Goal: Check status: Check status

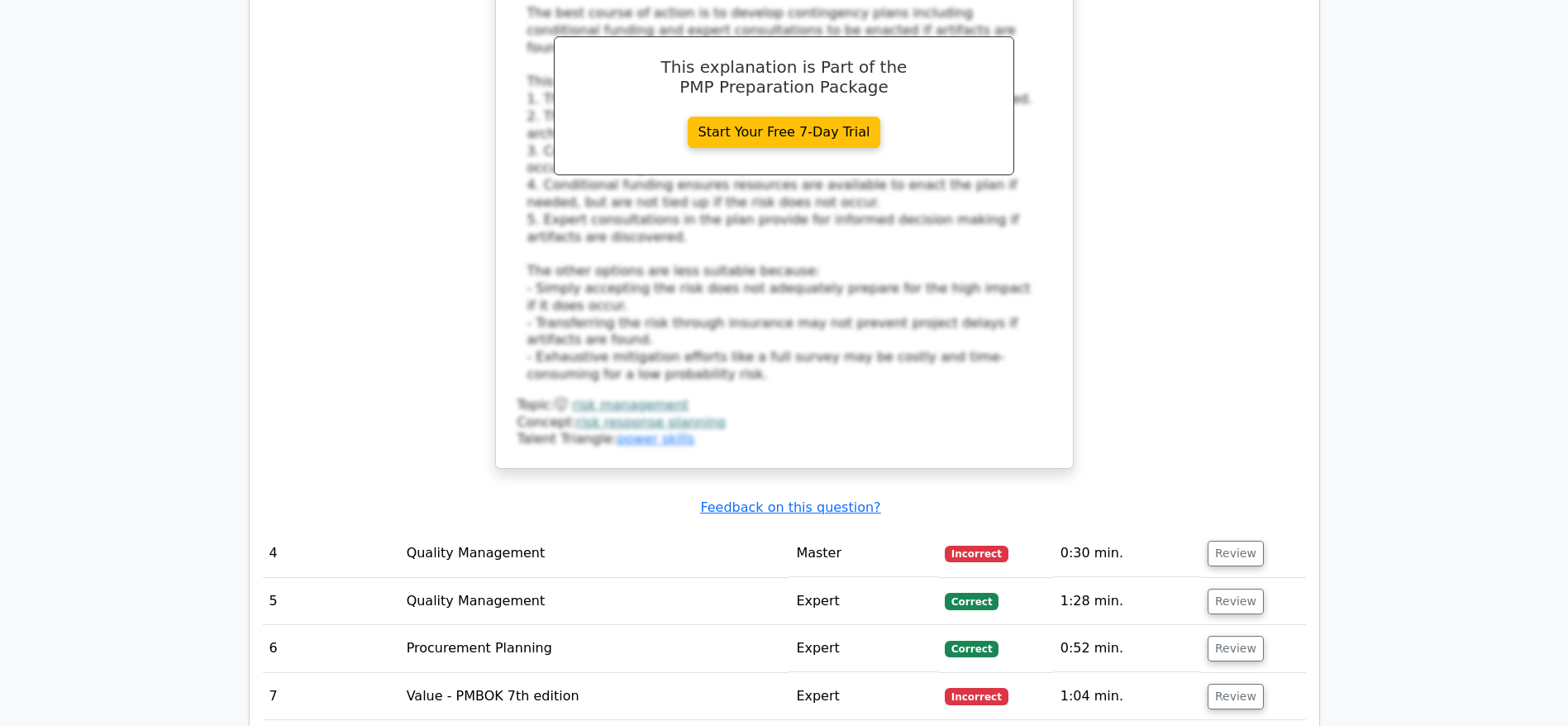
scroll to position [3968, 0]
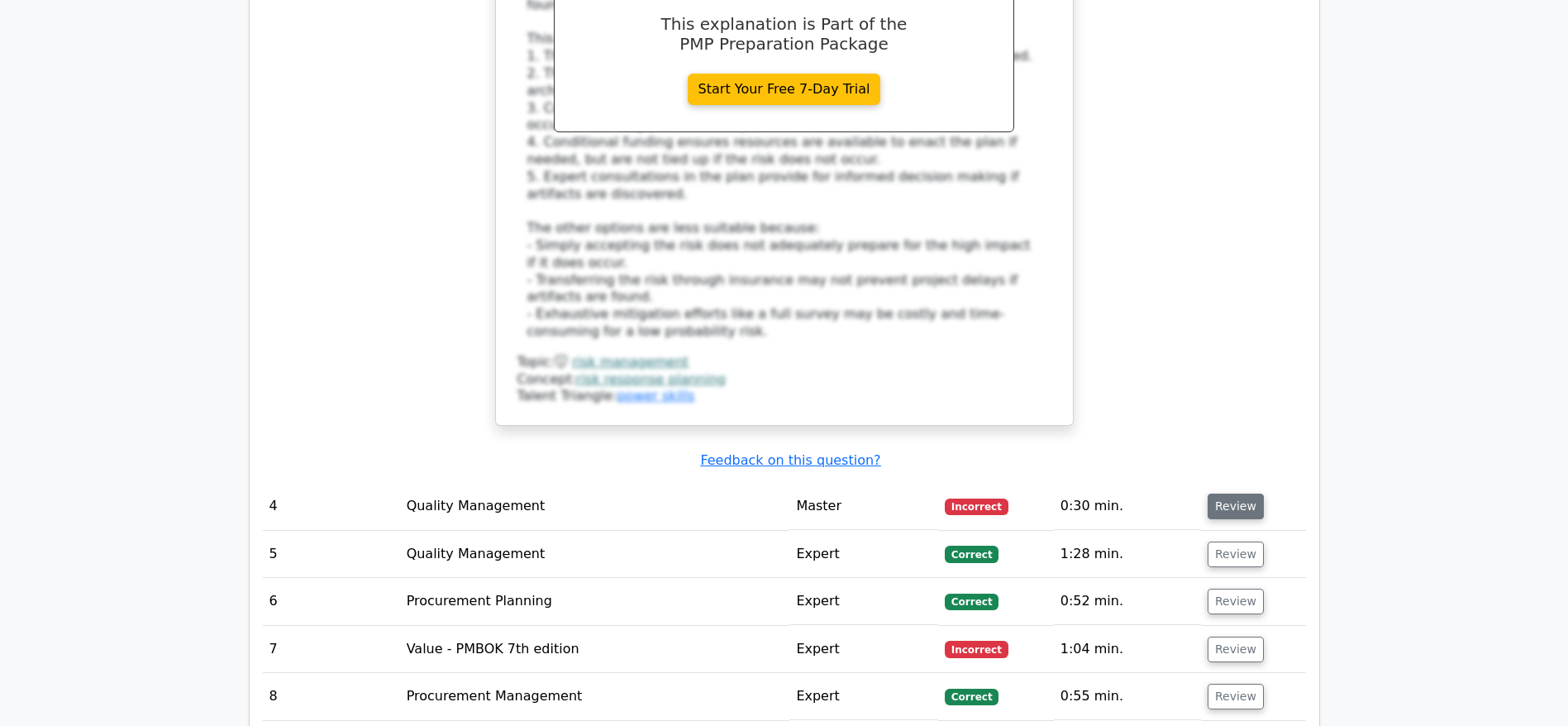
click at [1227, 493] on button "Review" at bounding box center [1236, 506] width 56 height 26
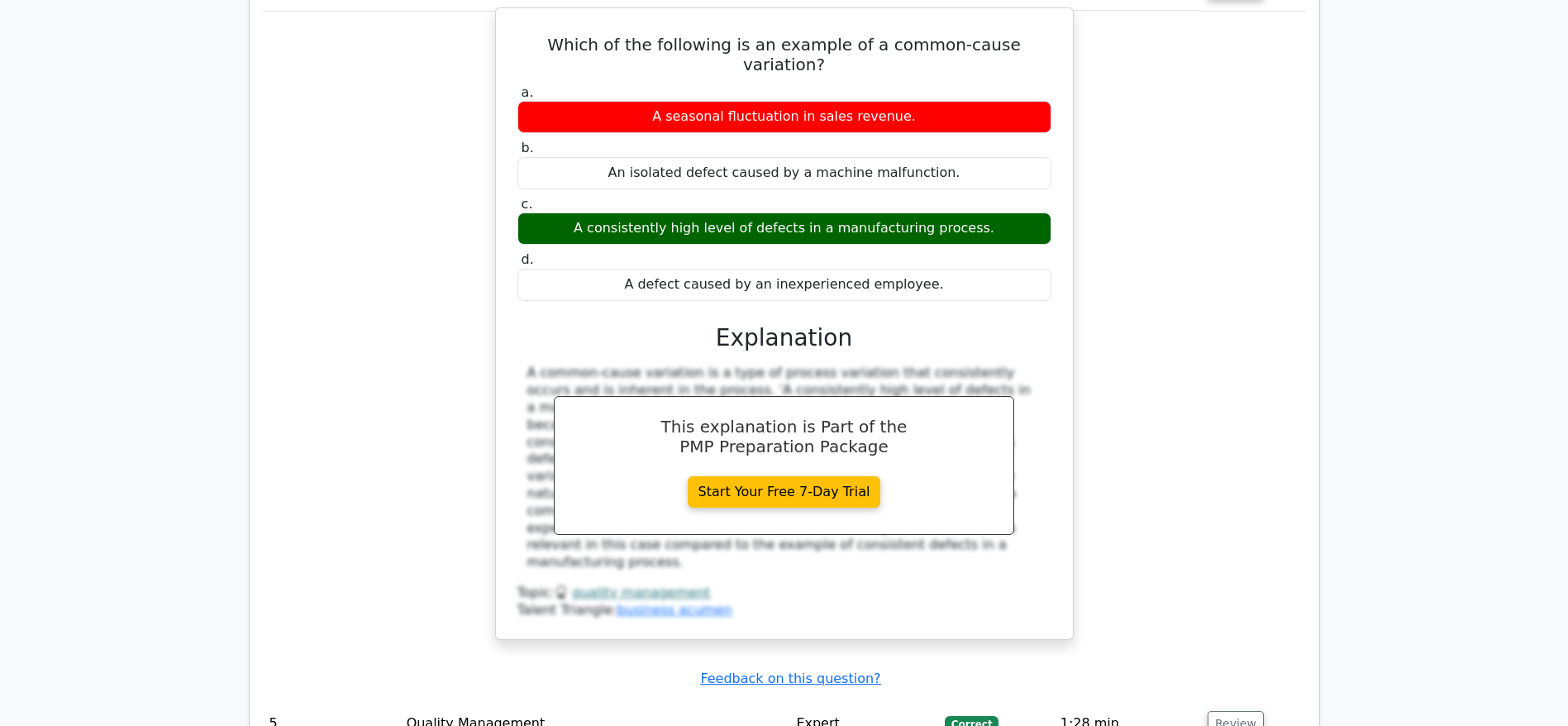
scroll to position [4836, 0]
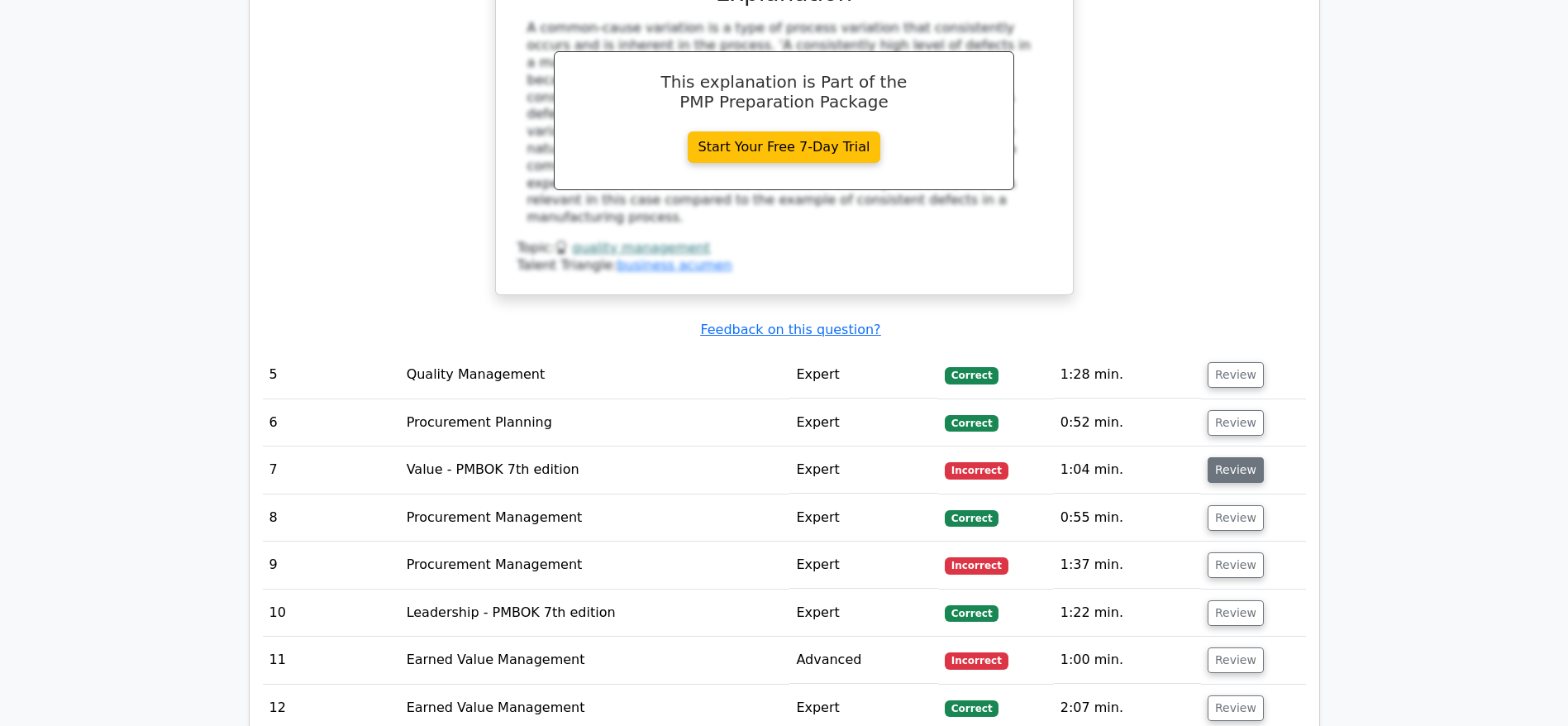
click at [1224, 457] on button "Review" at bounding box center [1236, 469] width 56 height 26
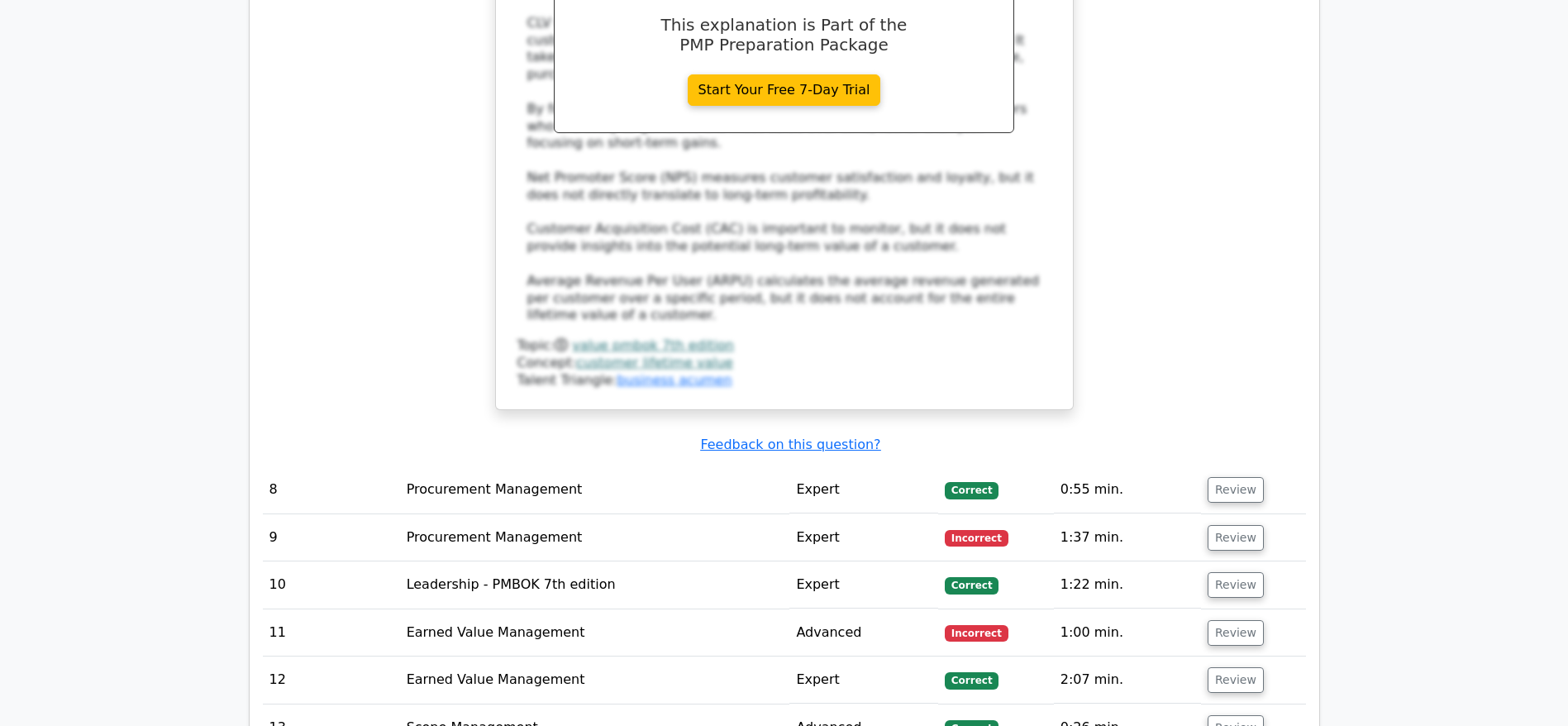
scroll to position [5952, 0]
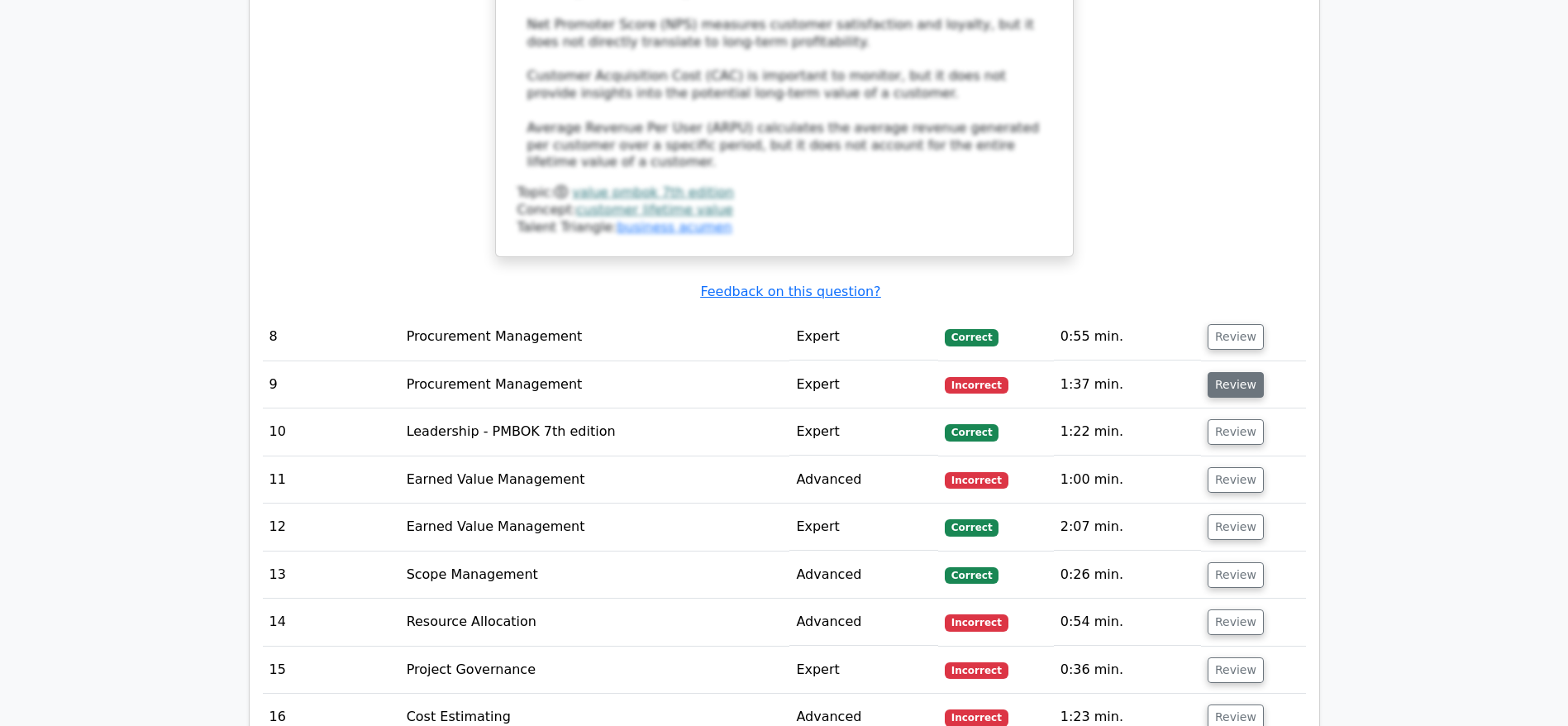
click at [1235, 372] on button "Review" at bounding box center [1236, 384] width 56 height 26
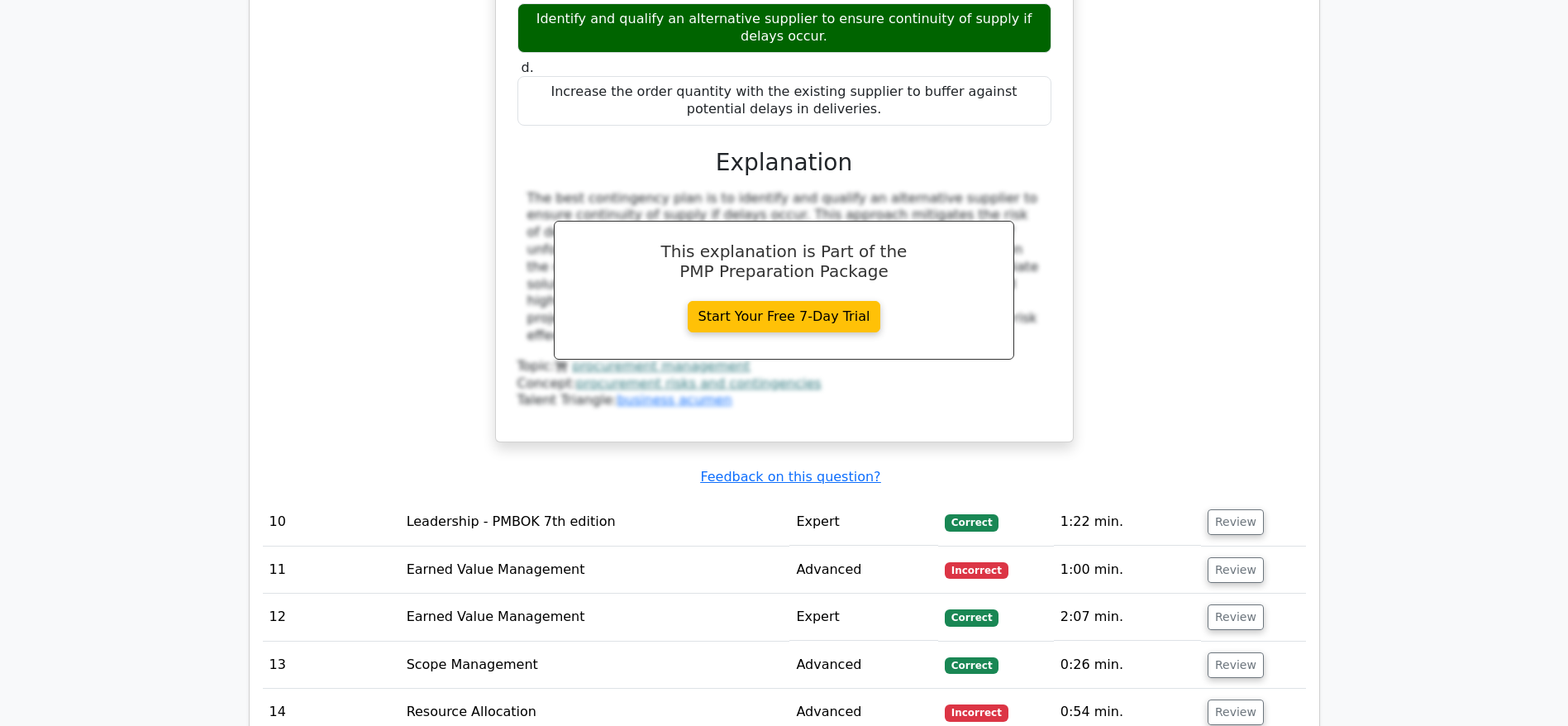
scroll to position [6695, 0]
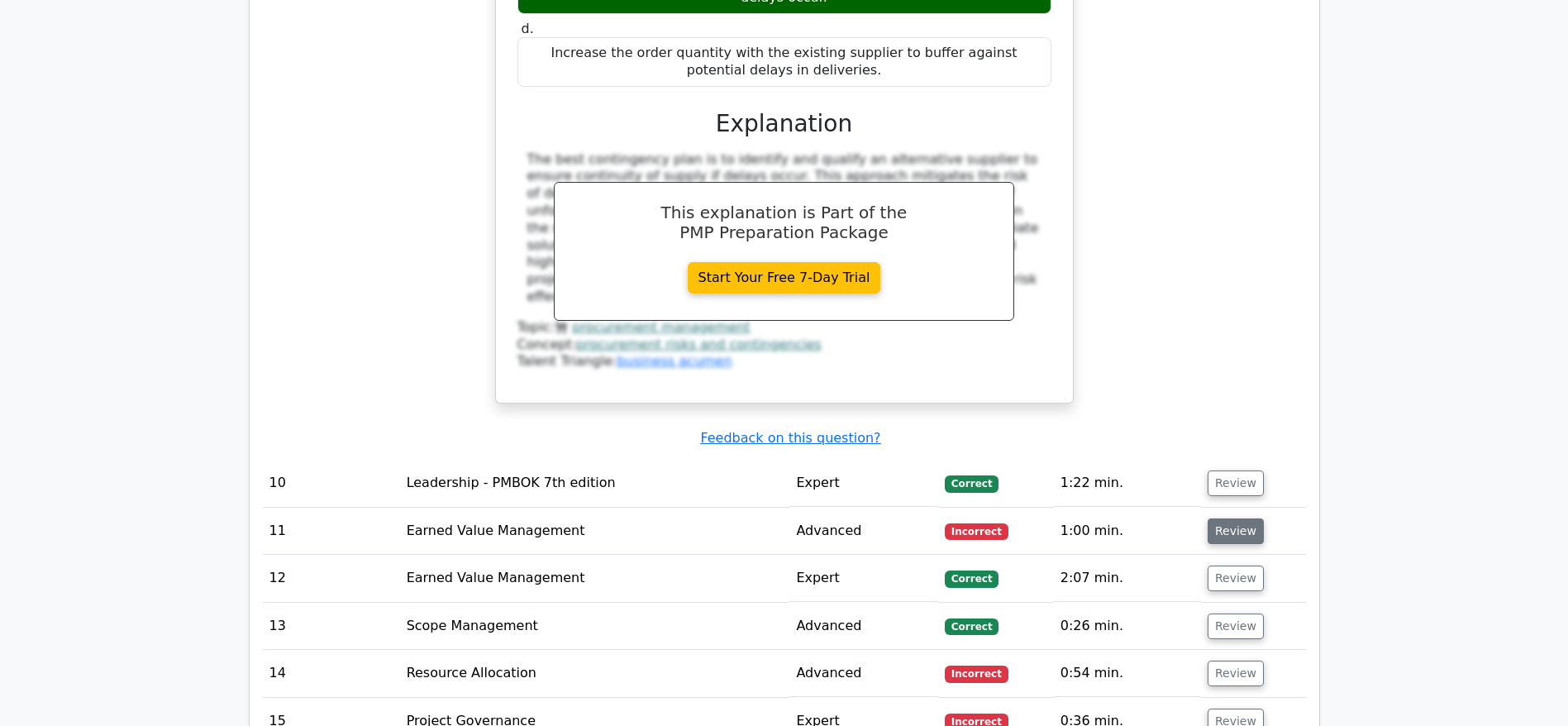
click at [1230, 518] on button "Review" at bounding box center [1236, 531] width 56 height 26
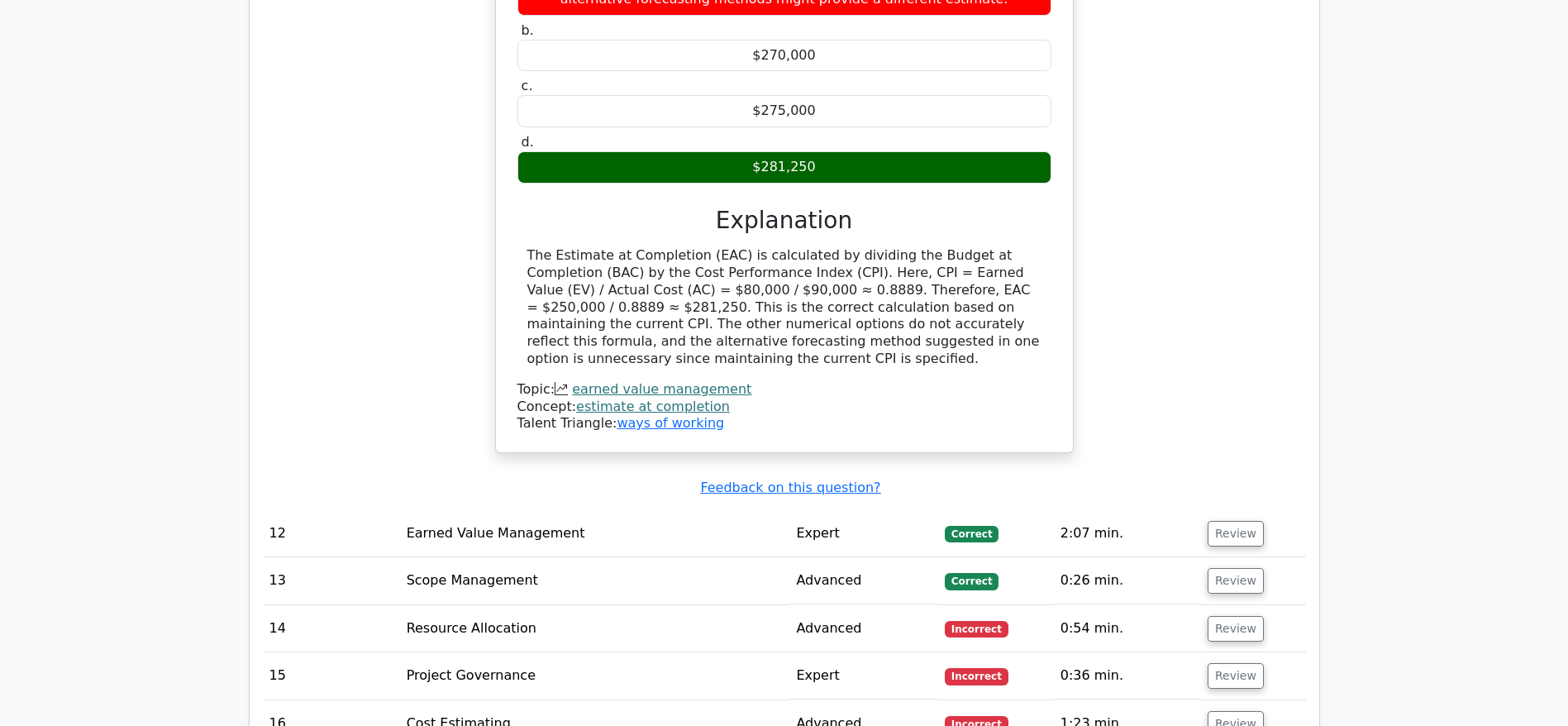
scroll to position [7440, 0]
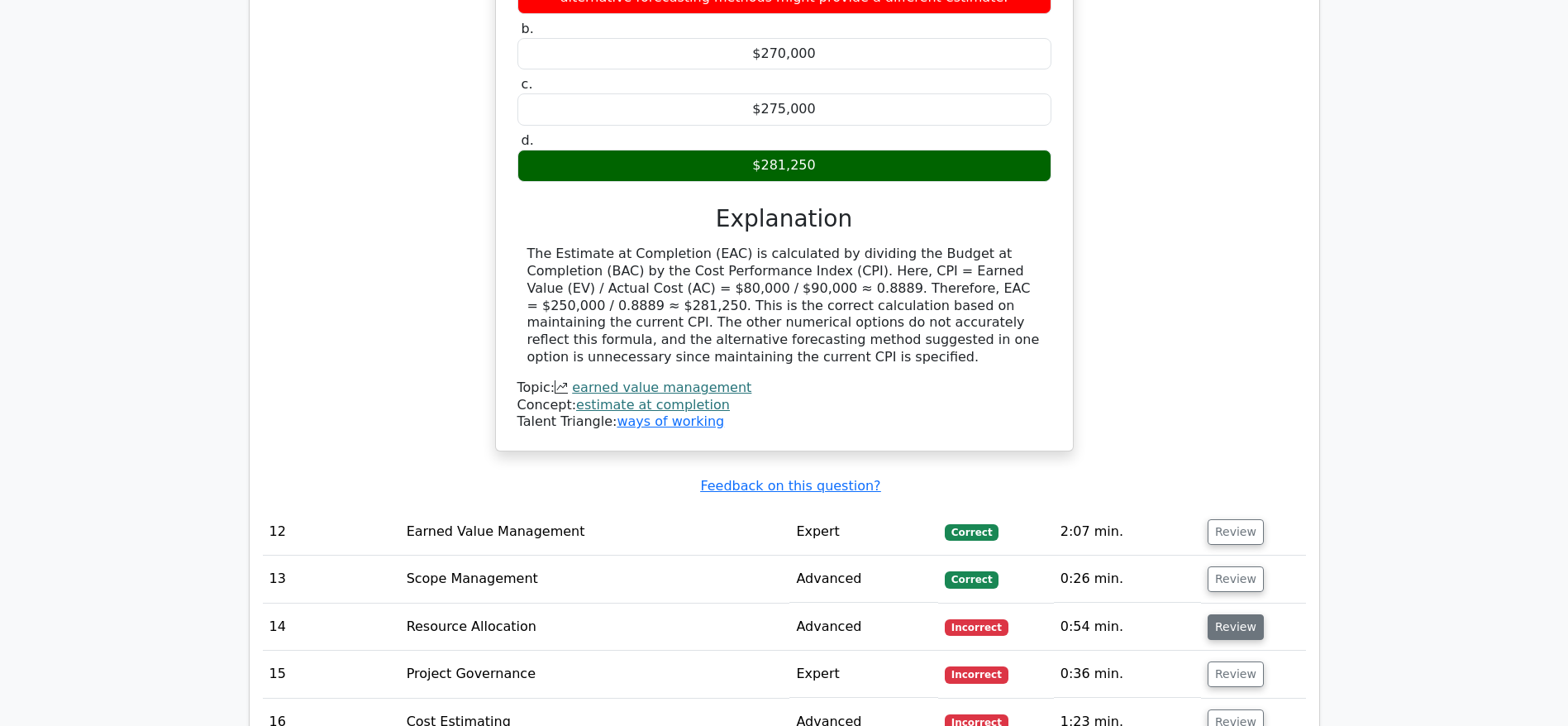
click at [1218, 614] on button "Review" at bounding box center [1236, 627] width 56 height 26
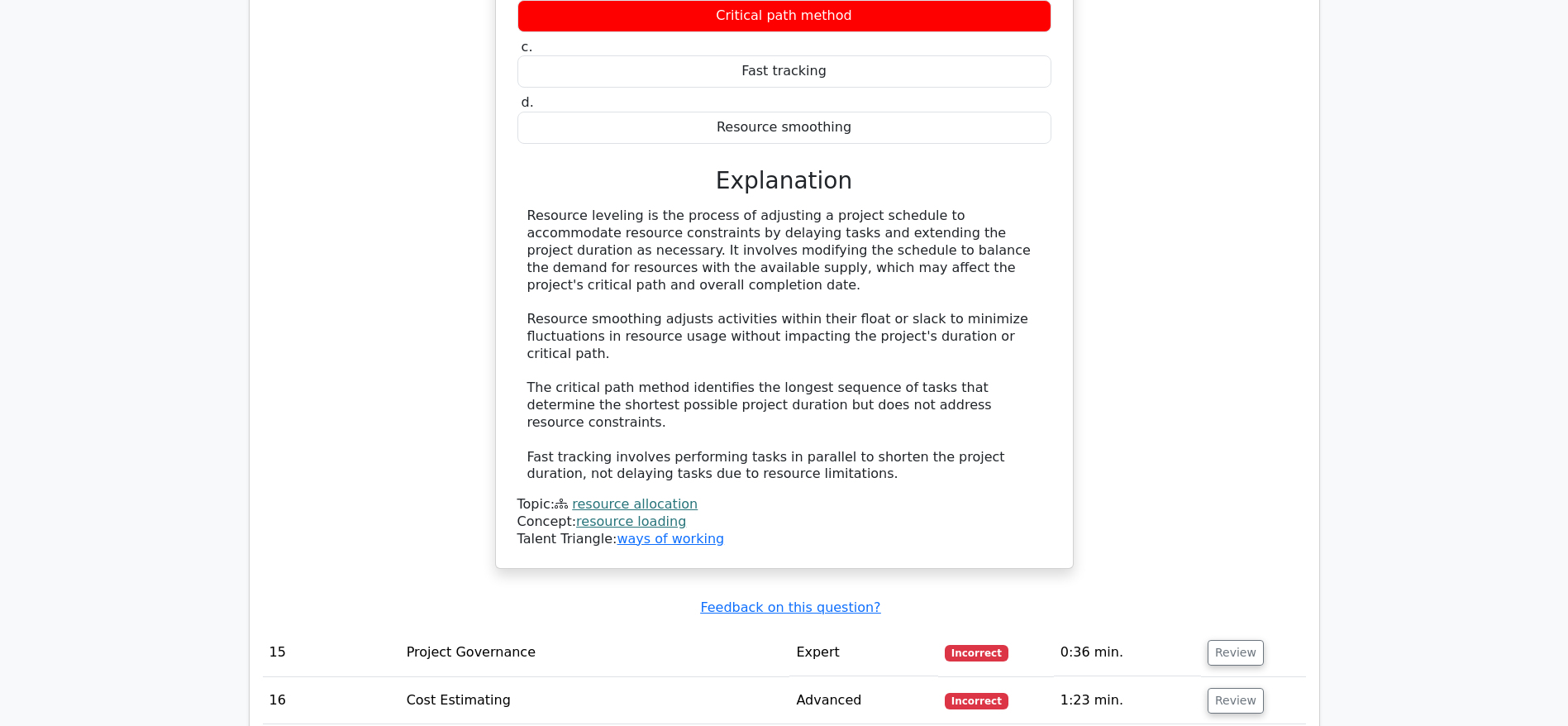
scroll to position [8307, 0]
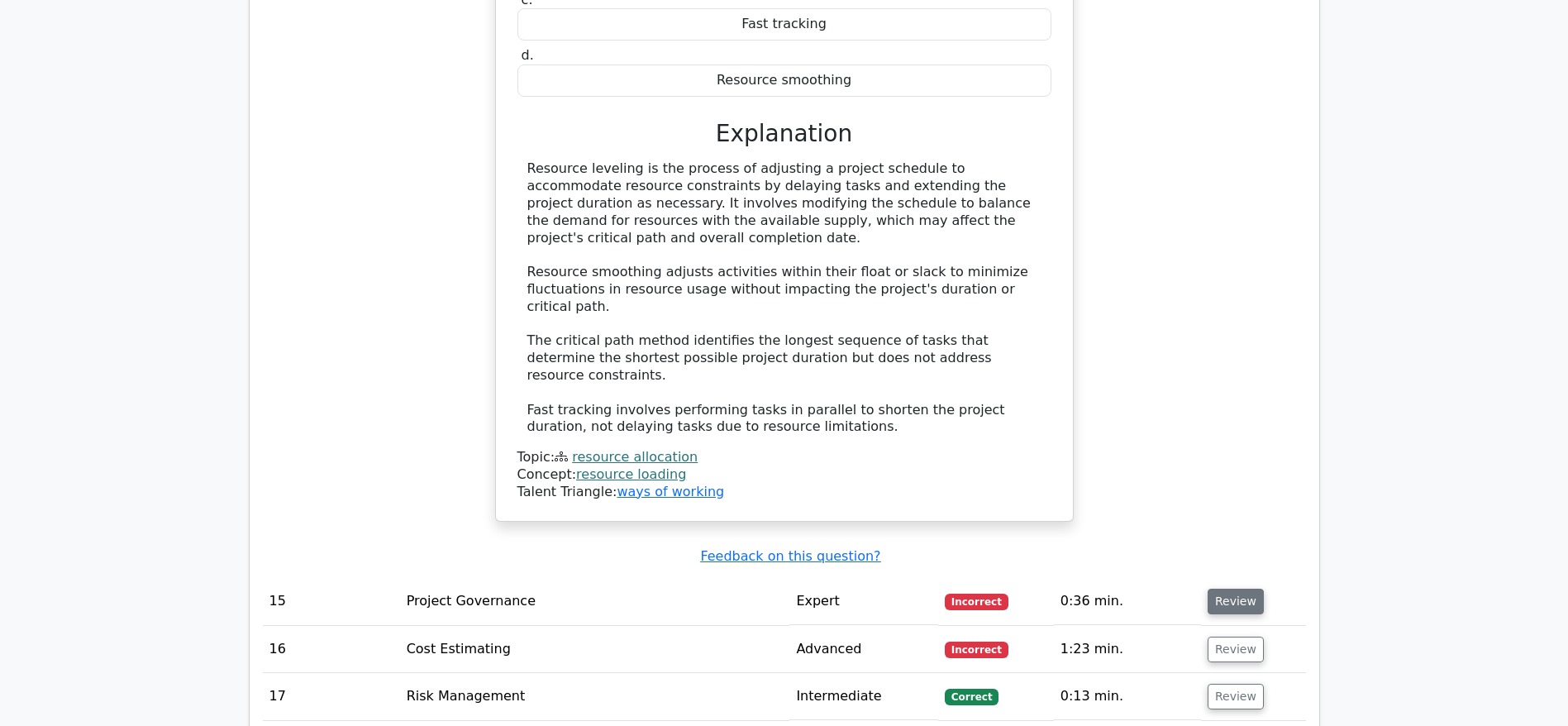
click at [1220, 589] on button "Review" at bounding box center [1236, 601] width 56 height 26
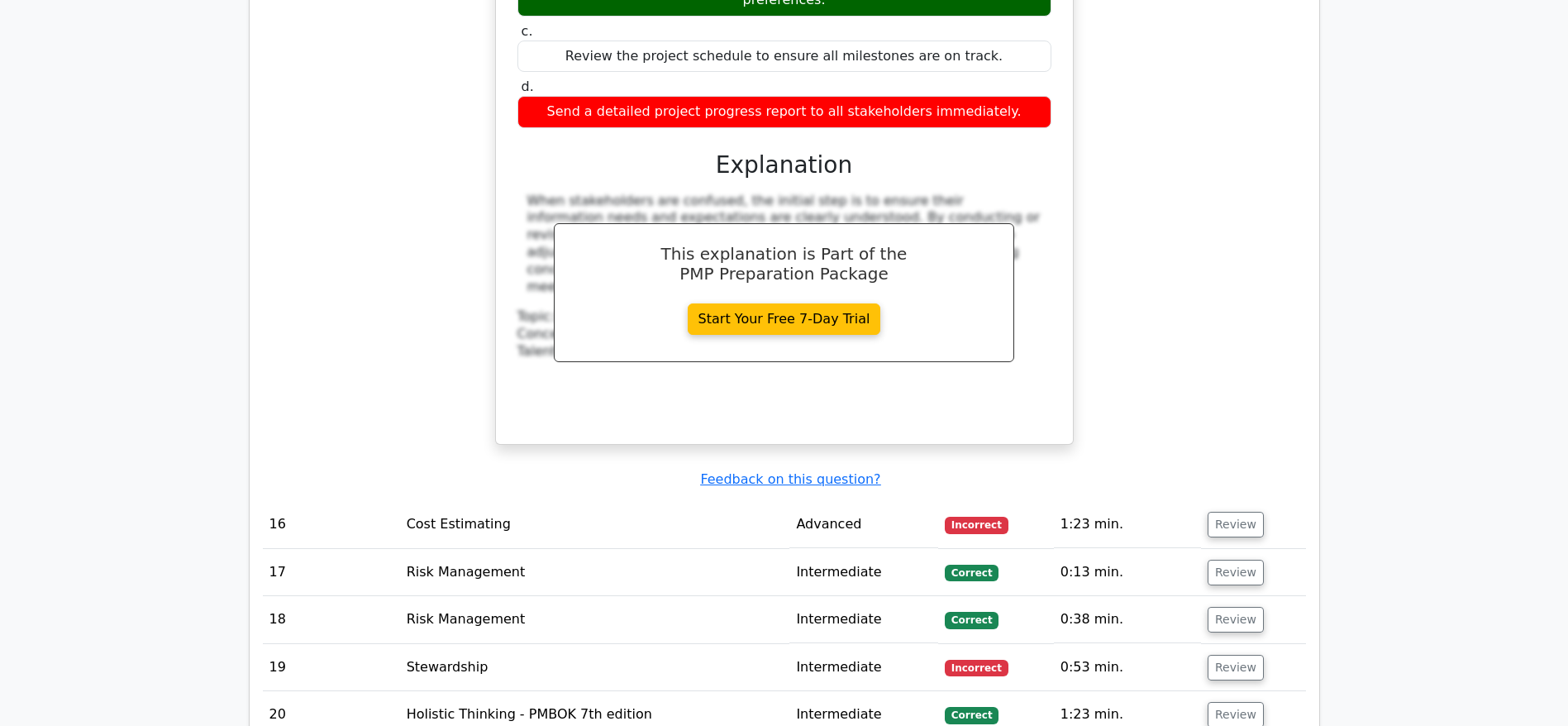
scroll to position [9175, 0]
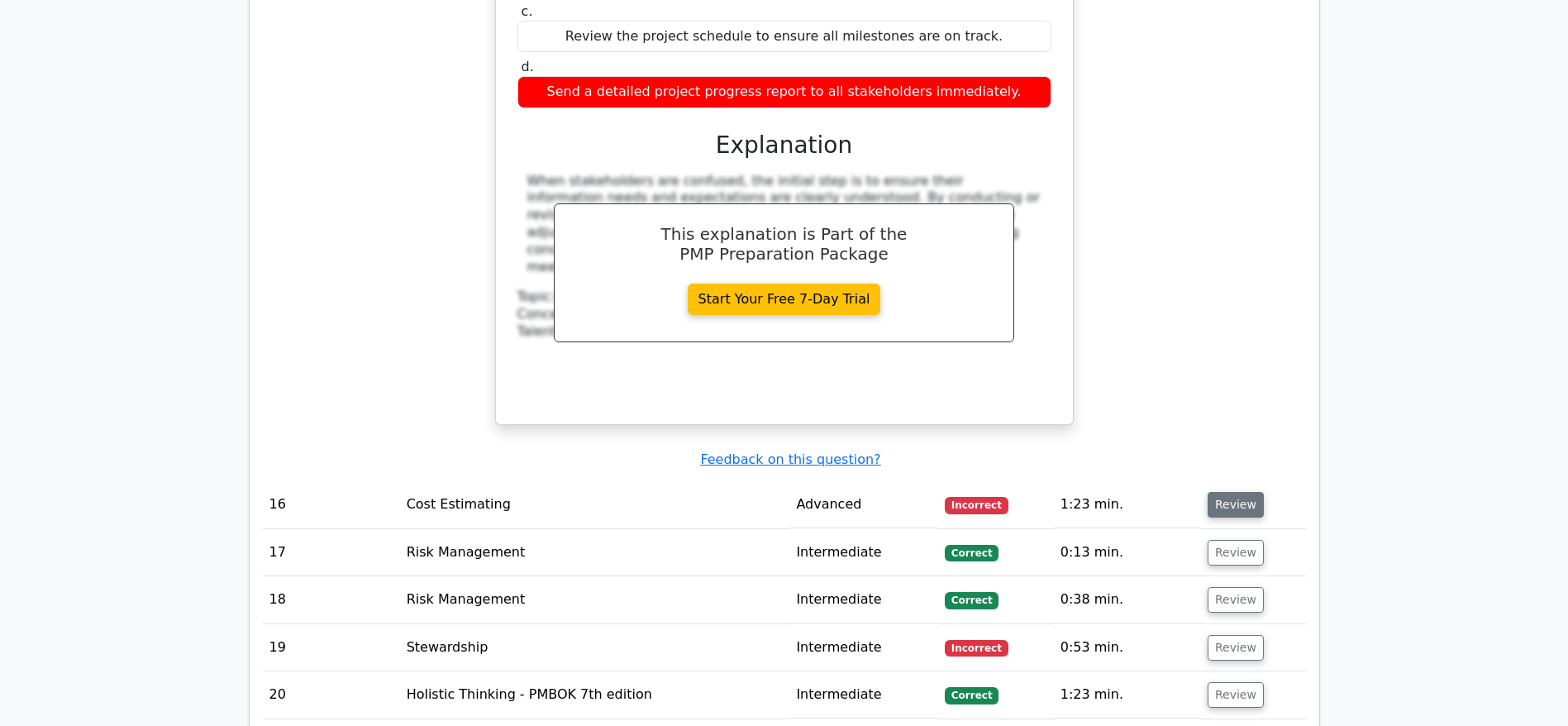
click at [1227, 491] on button "Review" at bounding box center [1236, 504] width 56 height 26
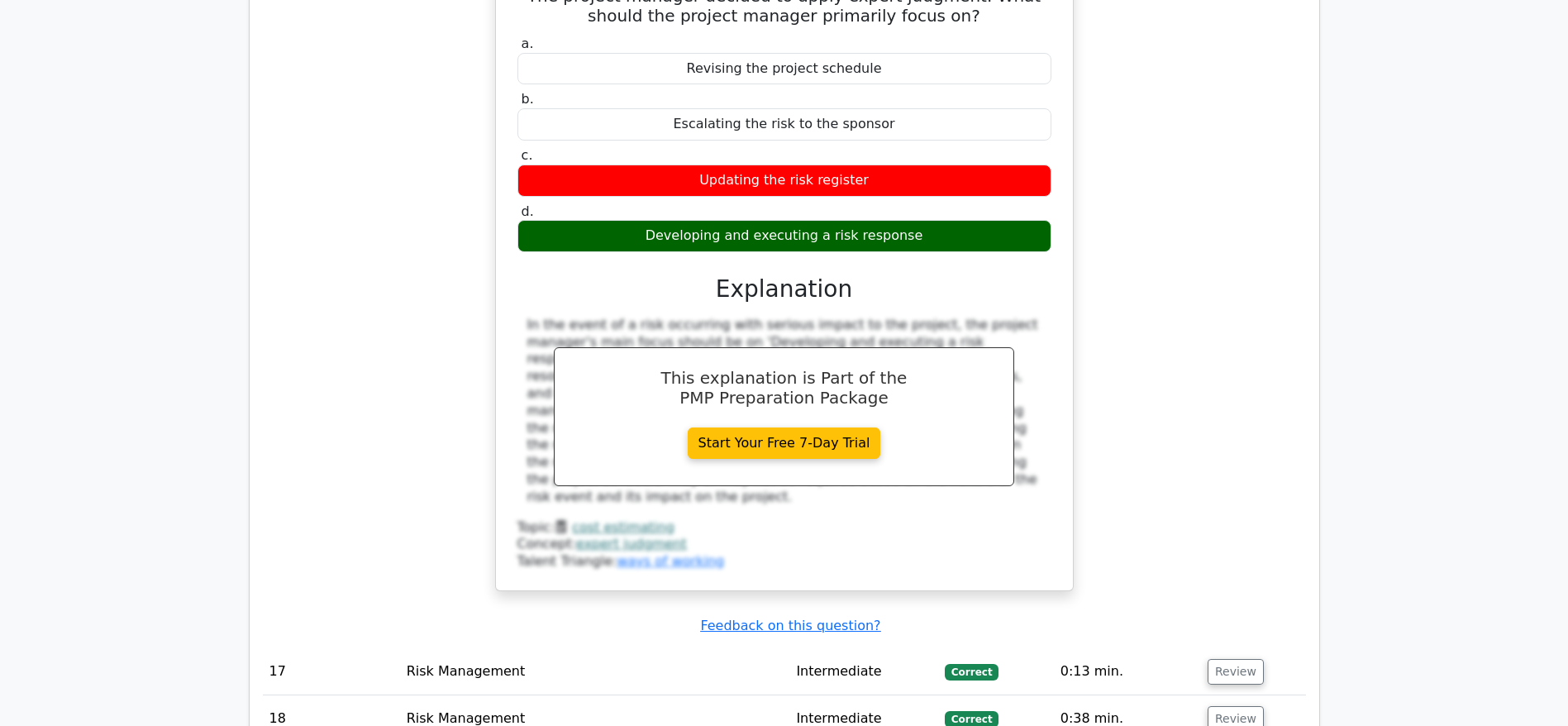
scroll to position [9795, 0]
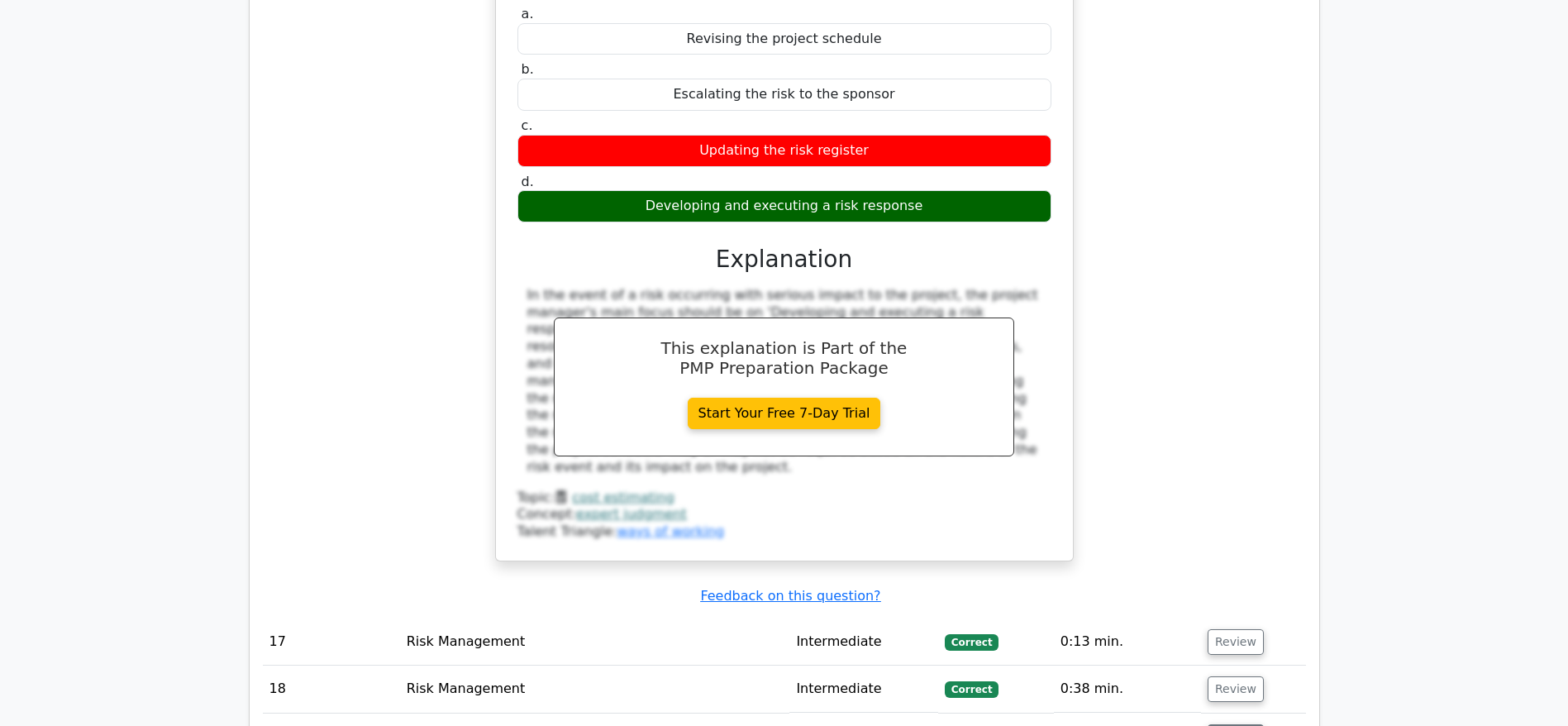
click at [1223, 724] on button "Review" at bounding box center [1236, 737] width 56 height 26
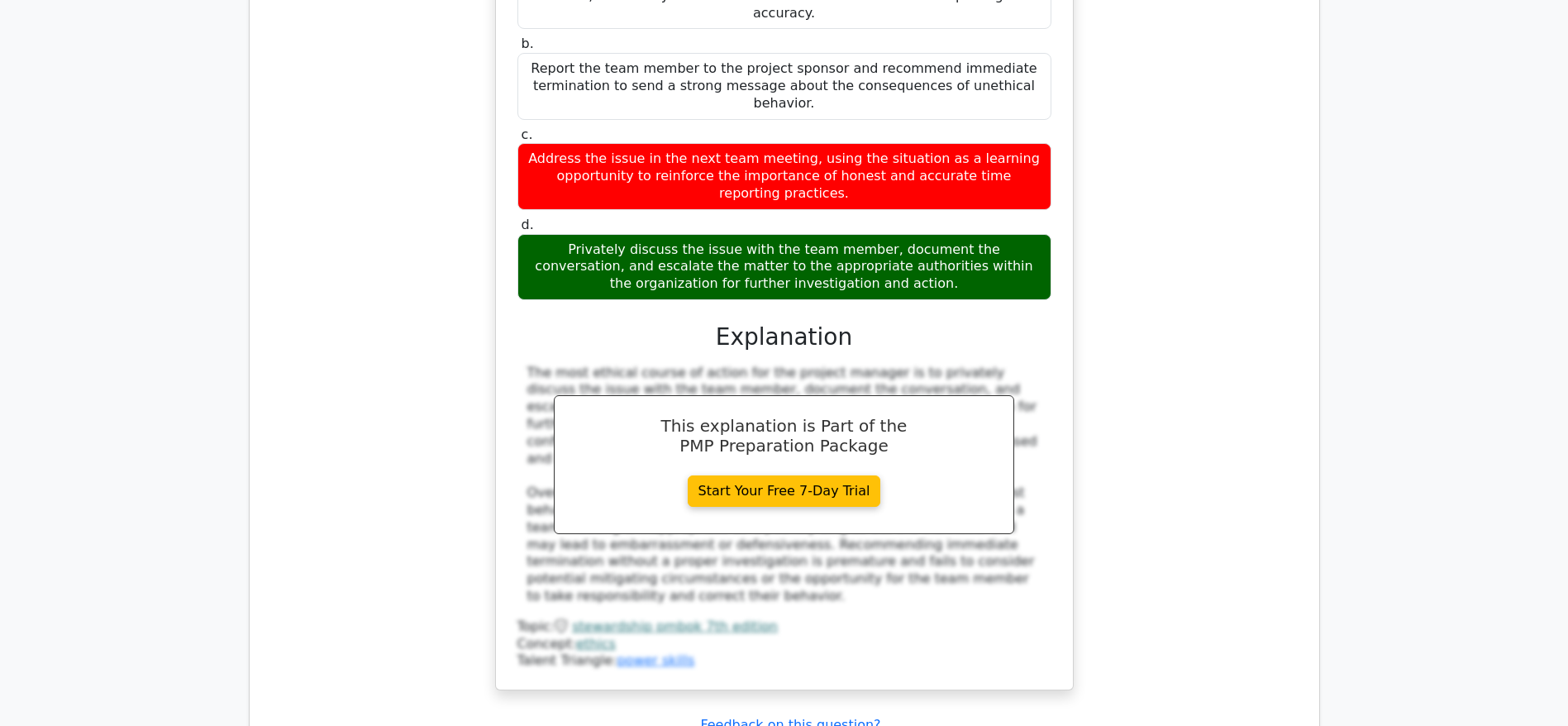
scroll to position [10911, 0]
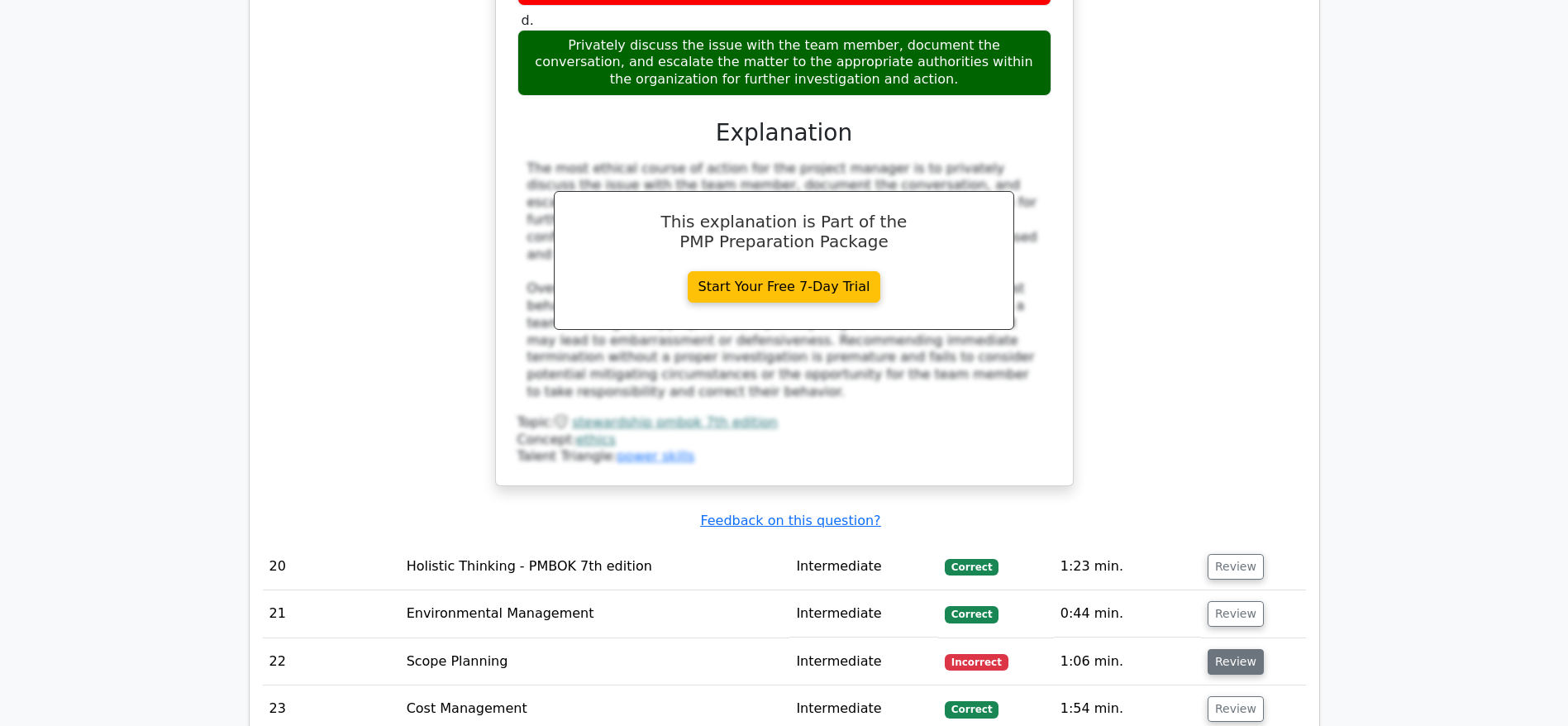
click at [1238, 649] on button "Review" at bounding box center [1236, 661] width 56 height 26
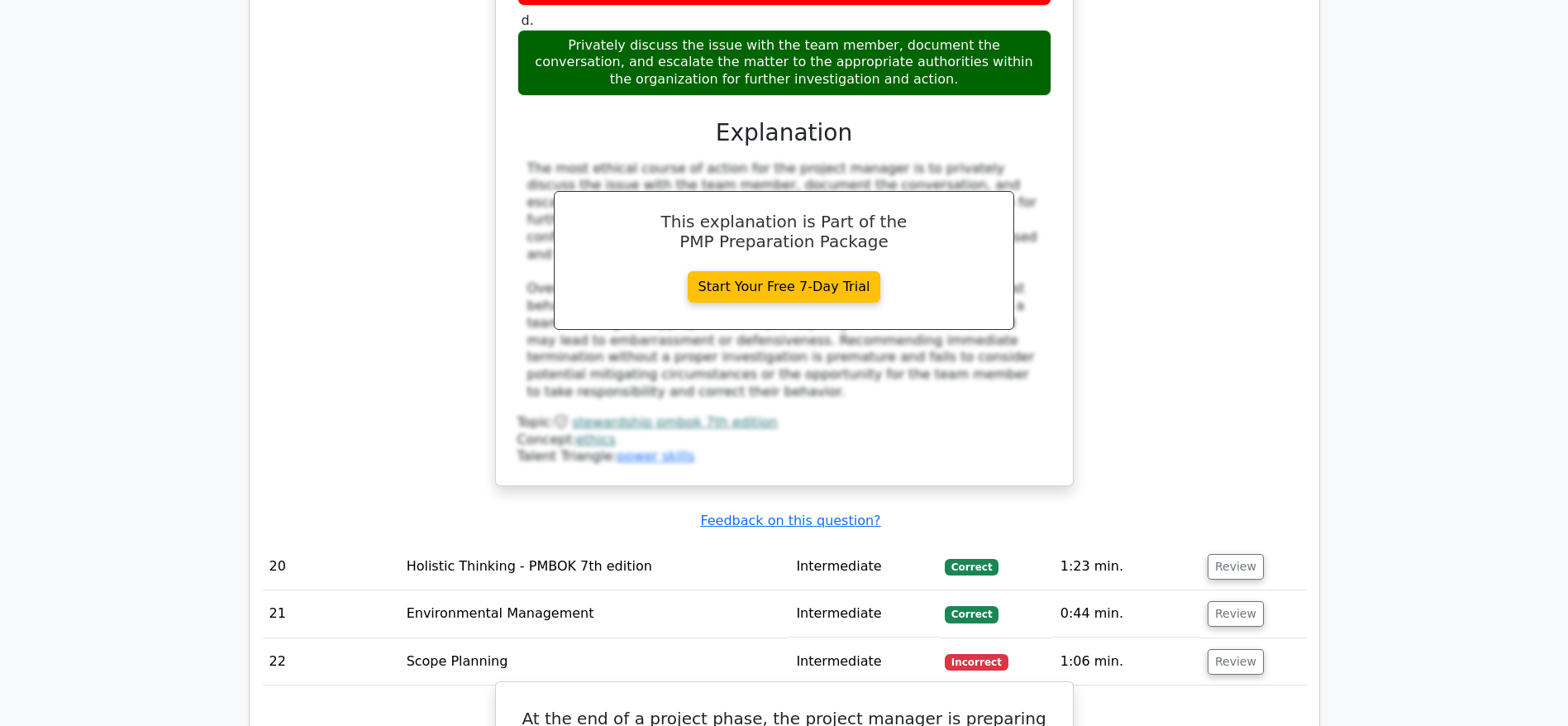
scroll to position [11035, 0]
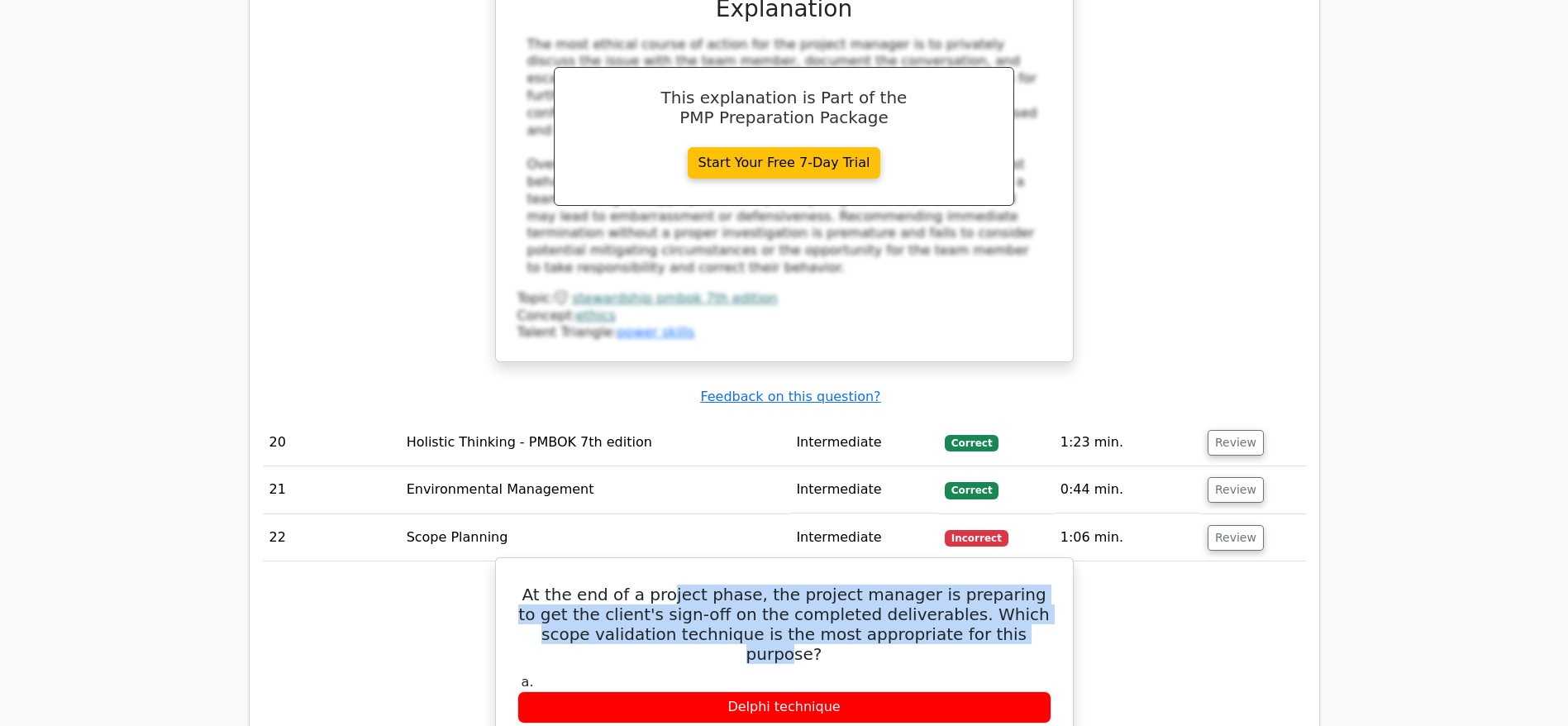
drag, startPoint x: 661, startPoint y: 250, endPoint x: 996, endPoint y: 298, distance: 338.4
click at [996, 584] on h5 "At the end of a project phase, the project manager is preparing to get the clie…" at bounding box center [784, 624] width 538 height 79
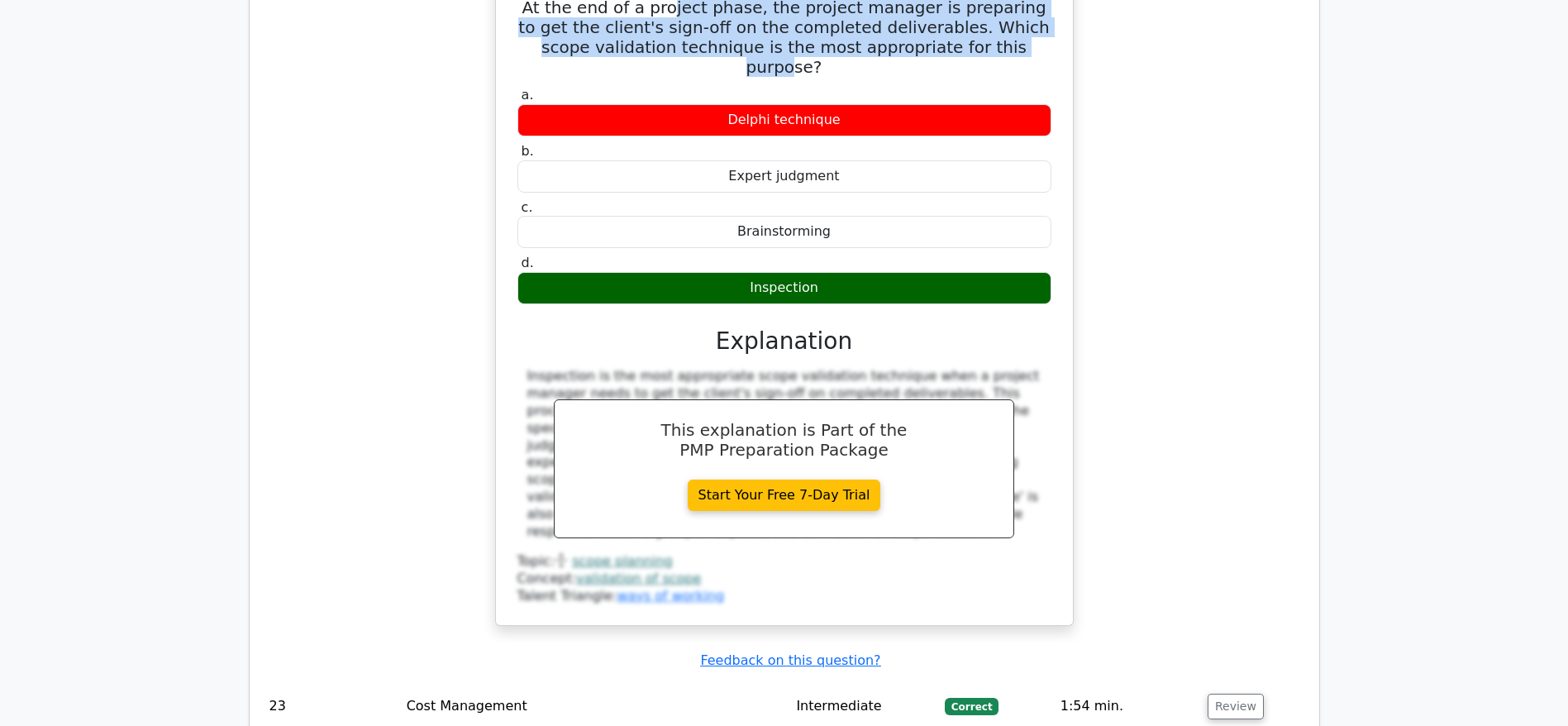
scroll to position [11656, 0]
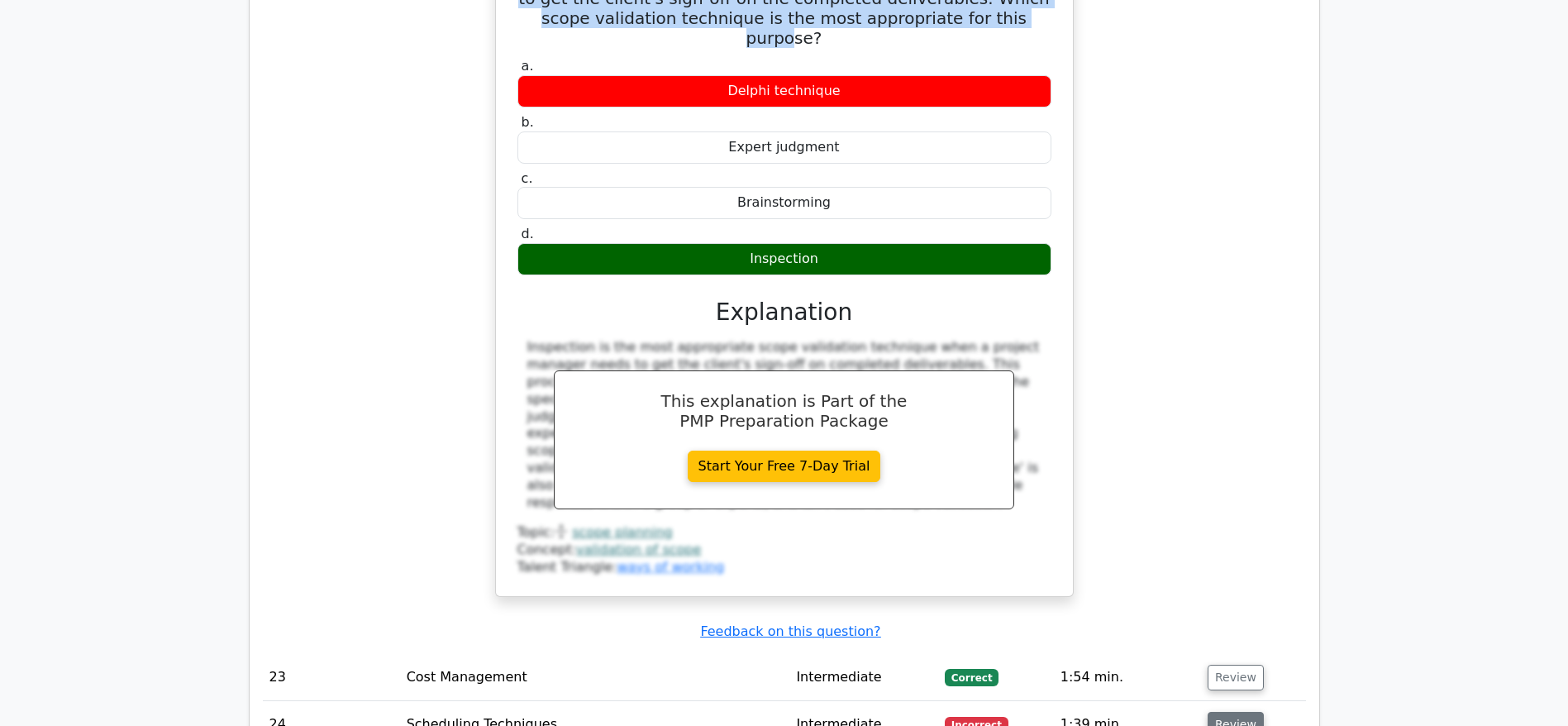
click at [1233, 712] on button "Review" at bounding box center [1236, 724] width 56 height 26
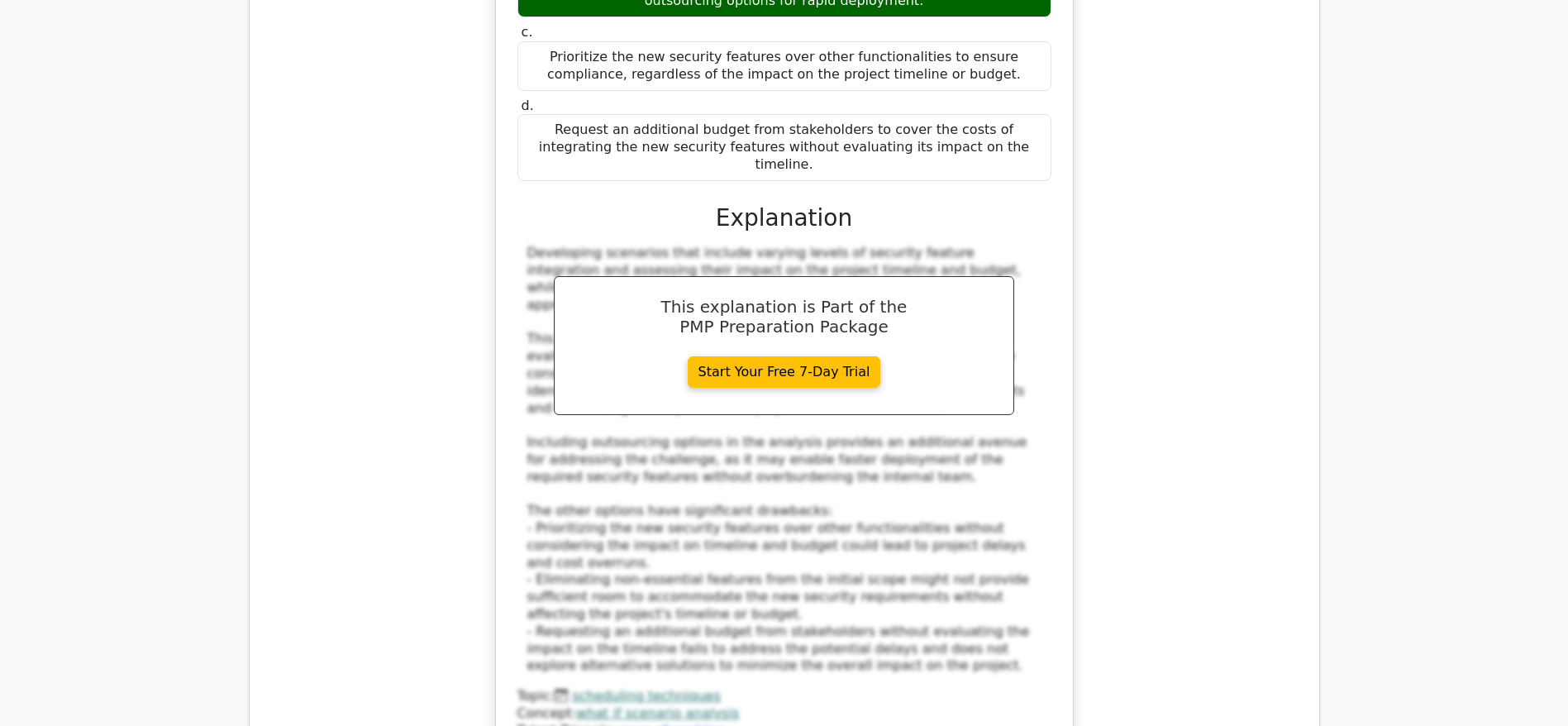
scroll to position [13019, 0]
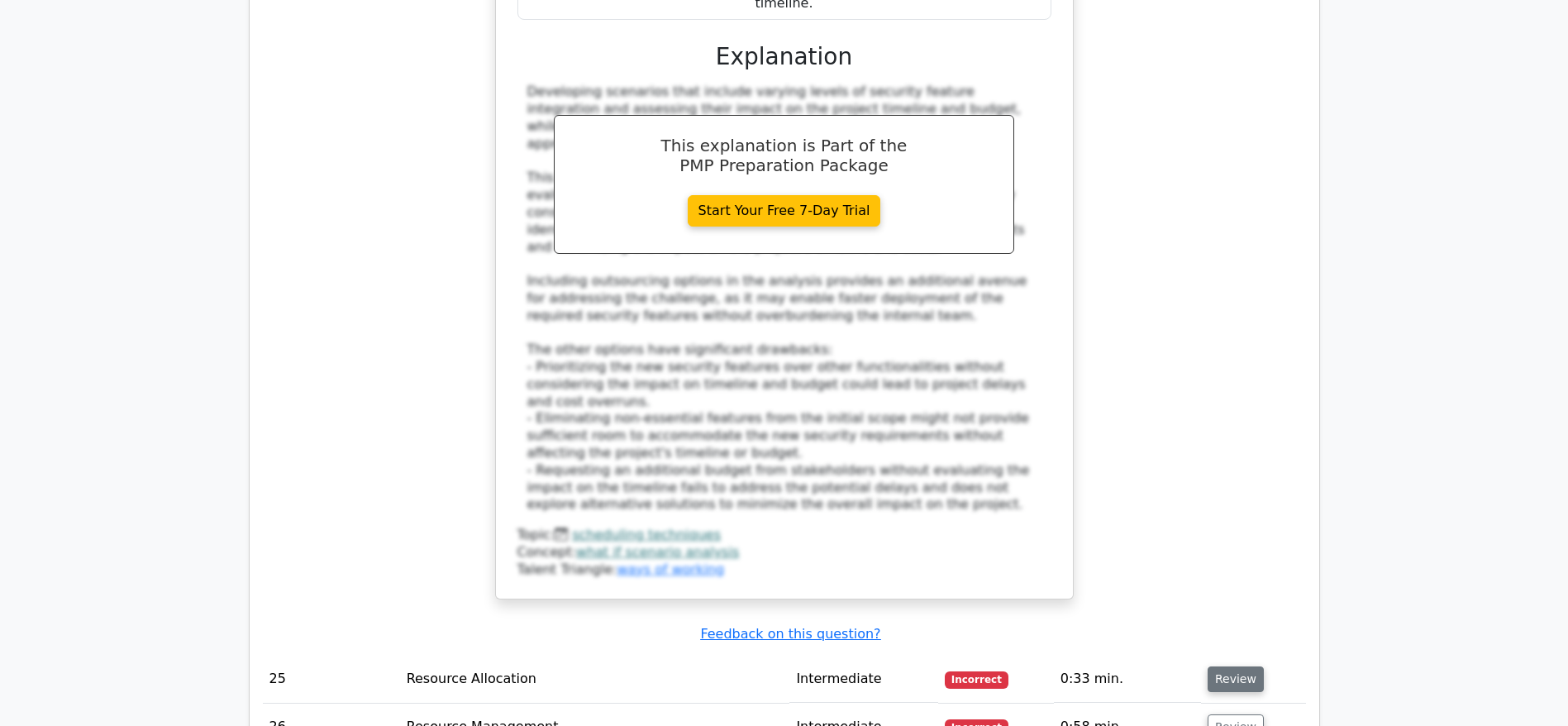
click at [1222, 666] on button "Review" at bounding box center [1236, 679] width 56 height 26
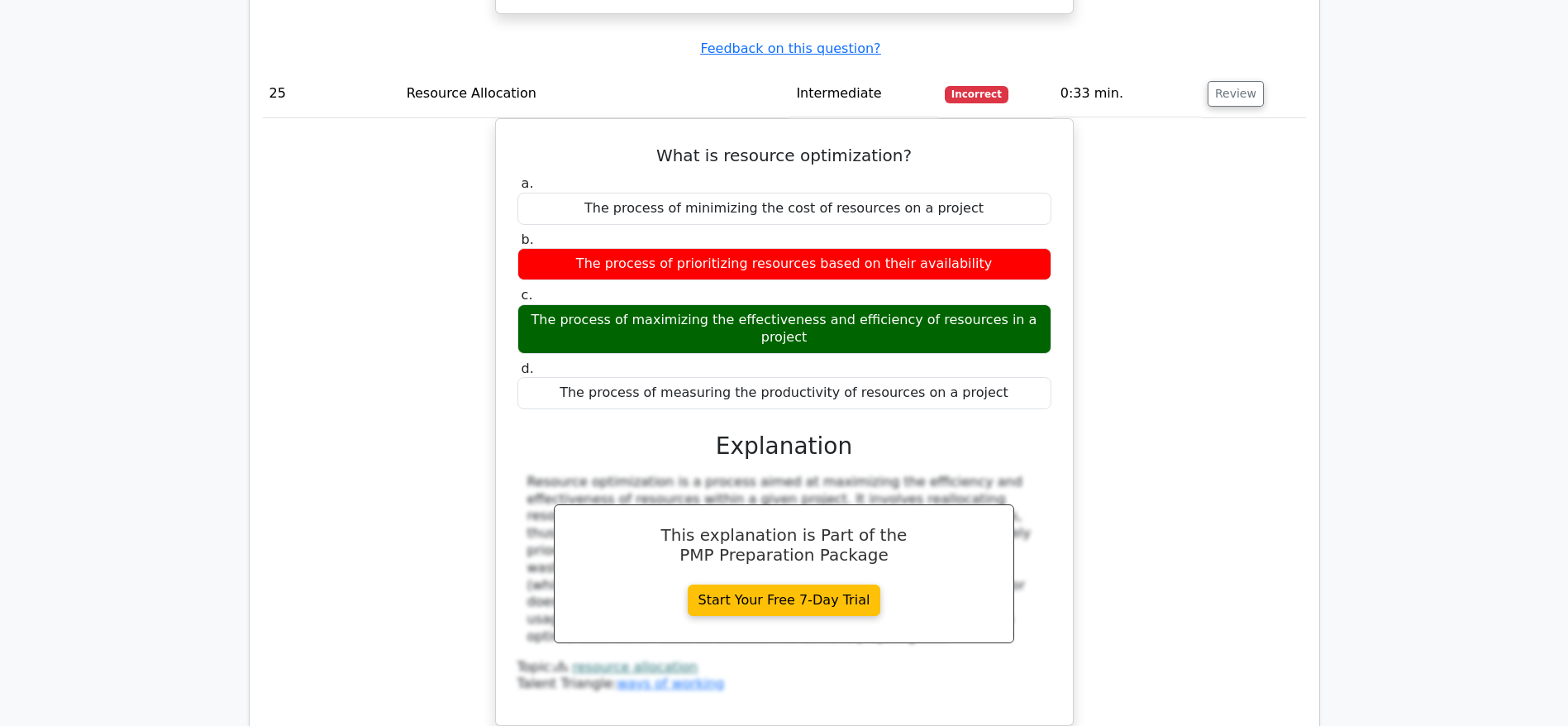
scroll to position [13763, 0]
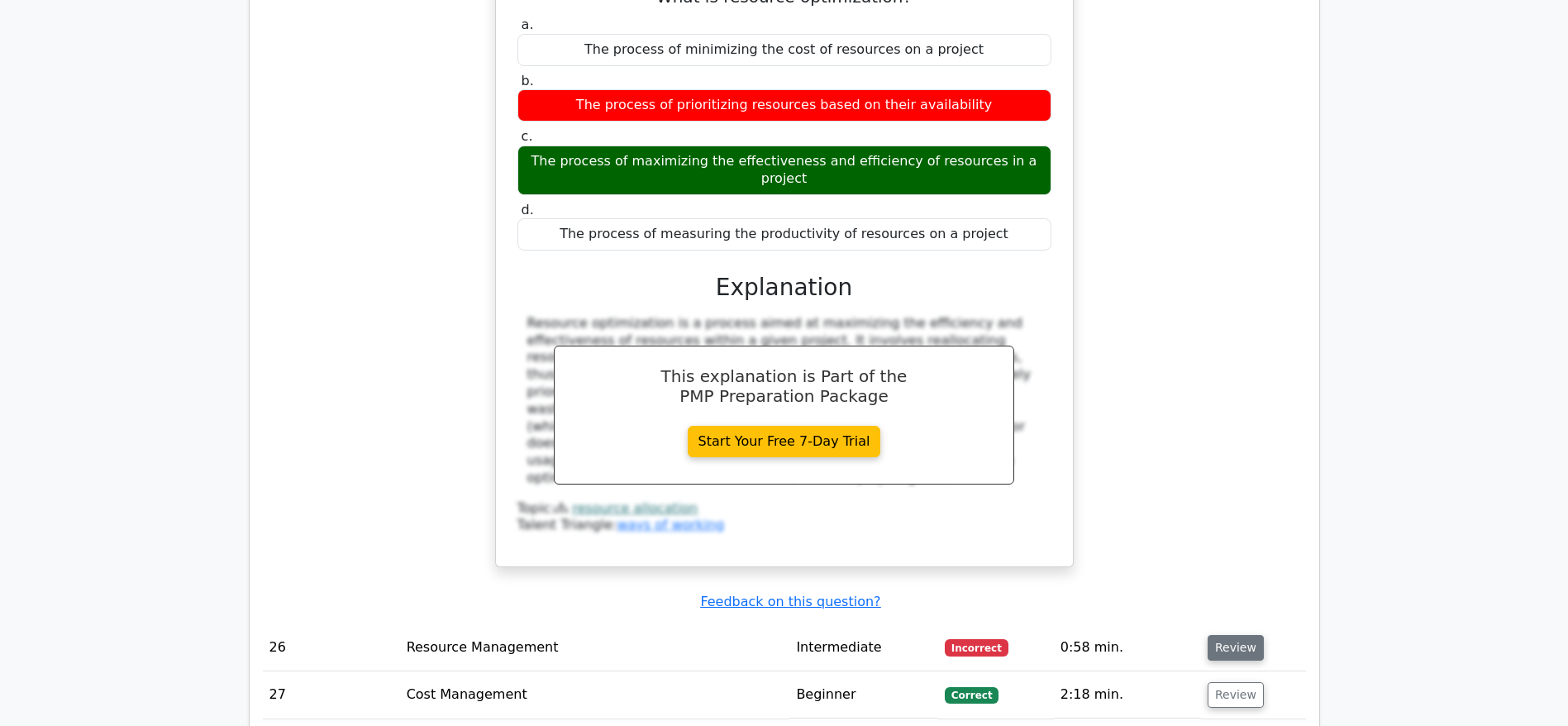
click at [1223, 635] on button "Review" at bounding box center [1236, 648] width 56 height 26
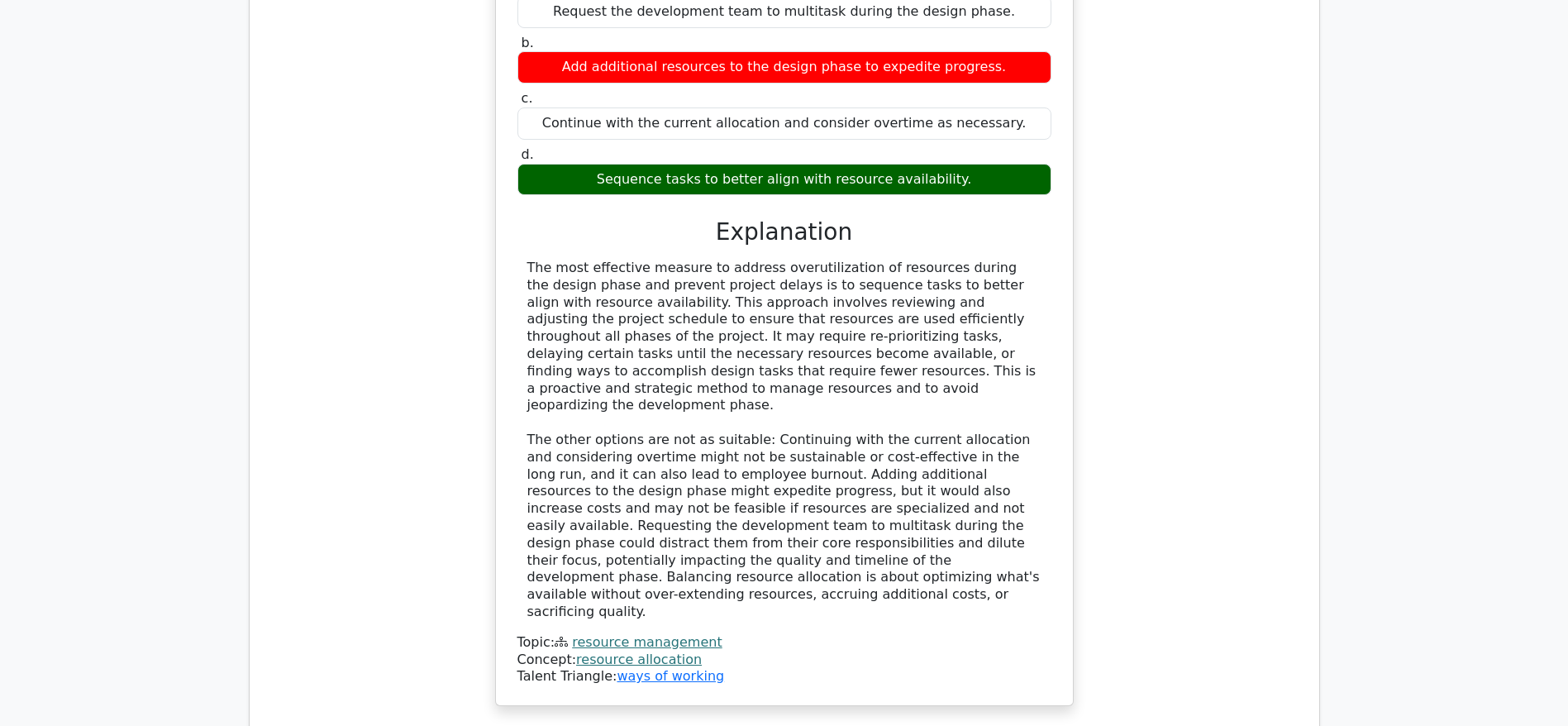
scroll to position [14631, 0]
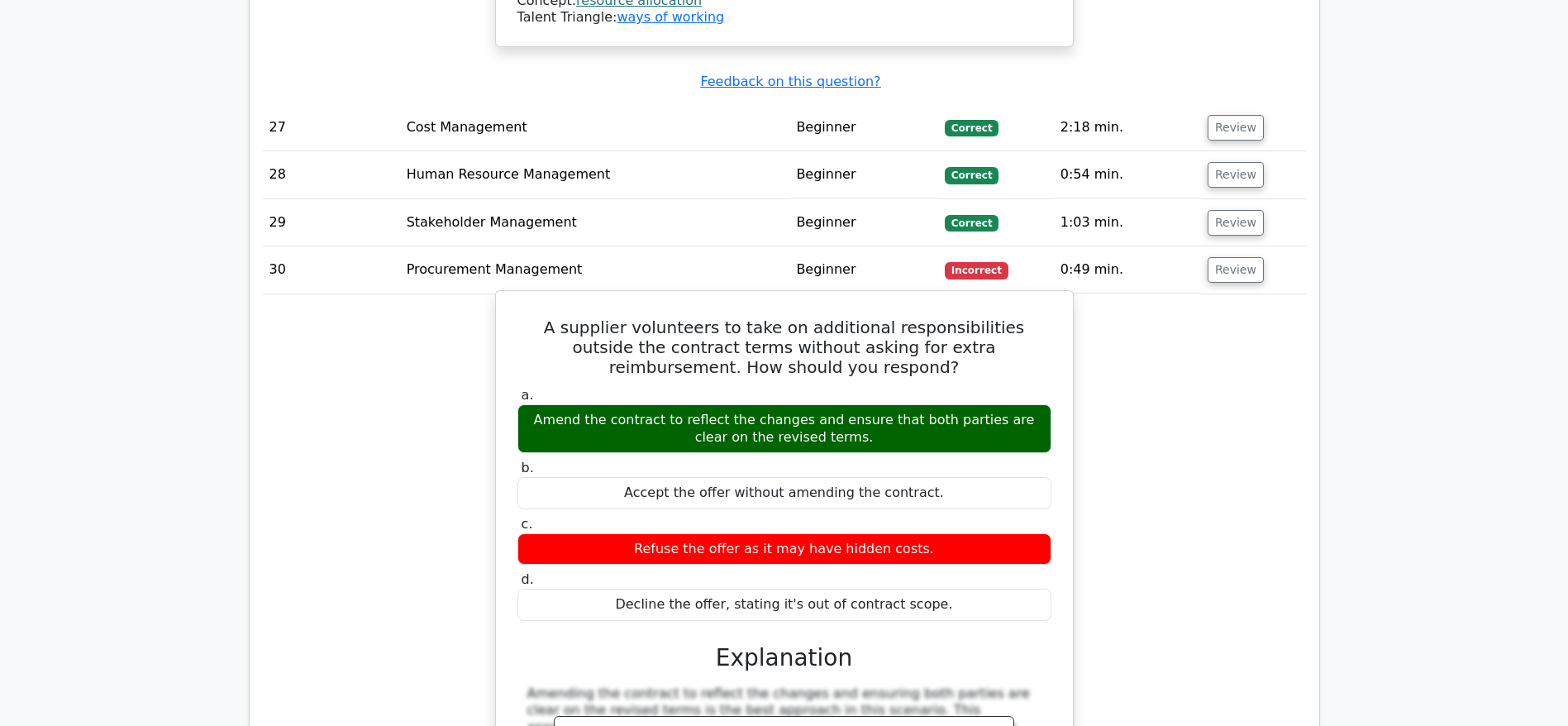
scroll to position [15375, 0]
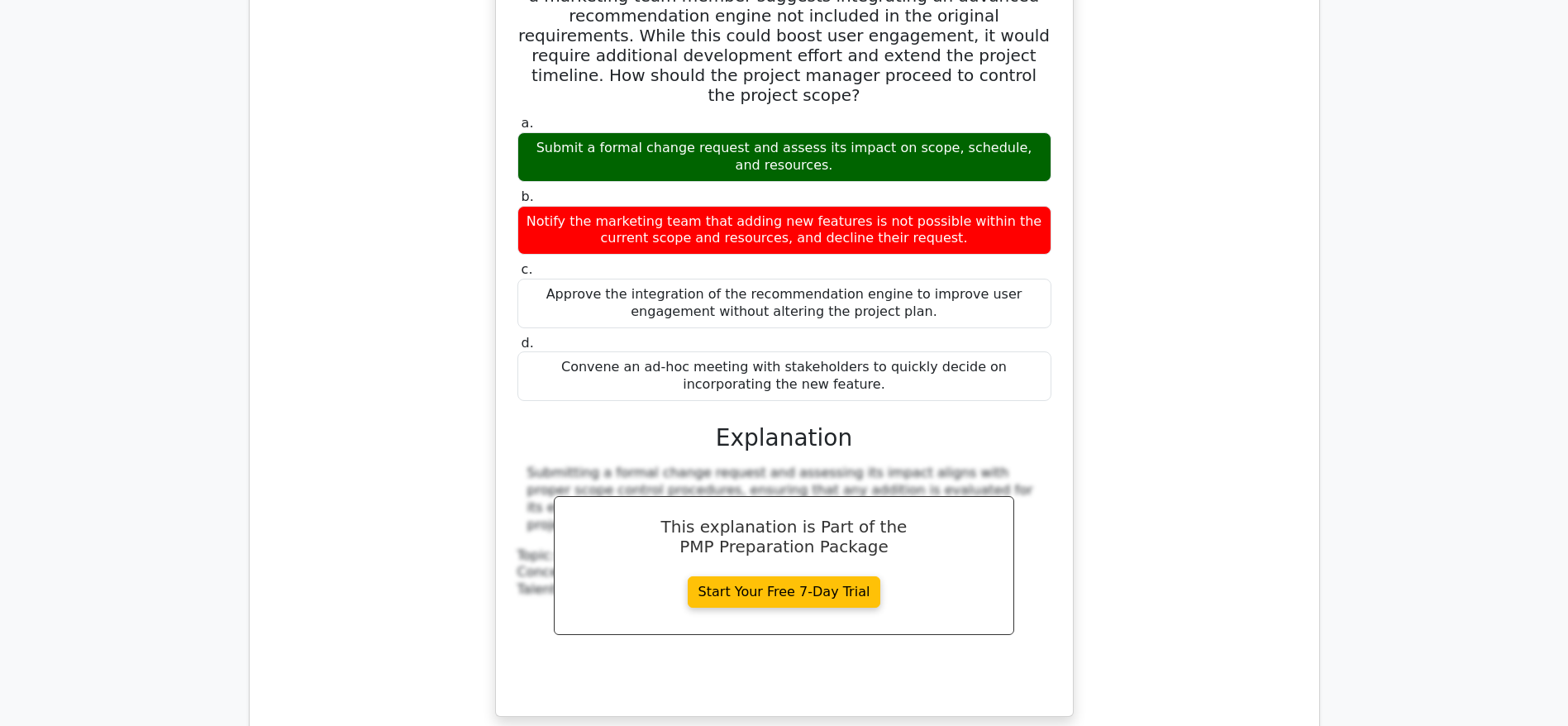
scroll to position [16367, 0]
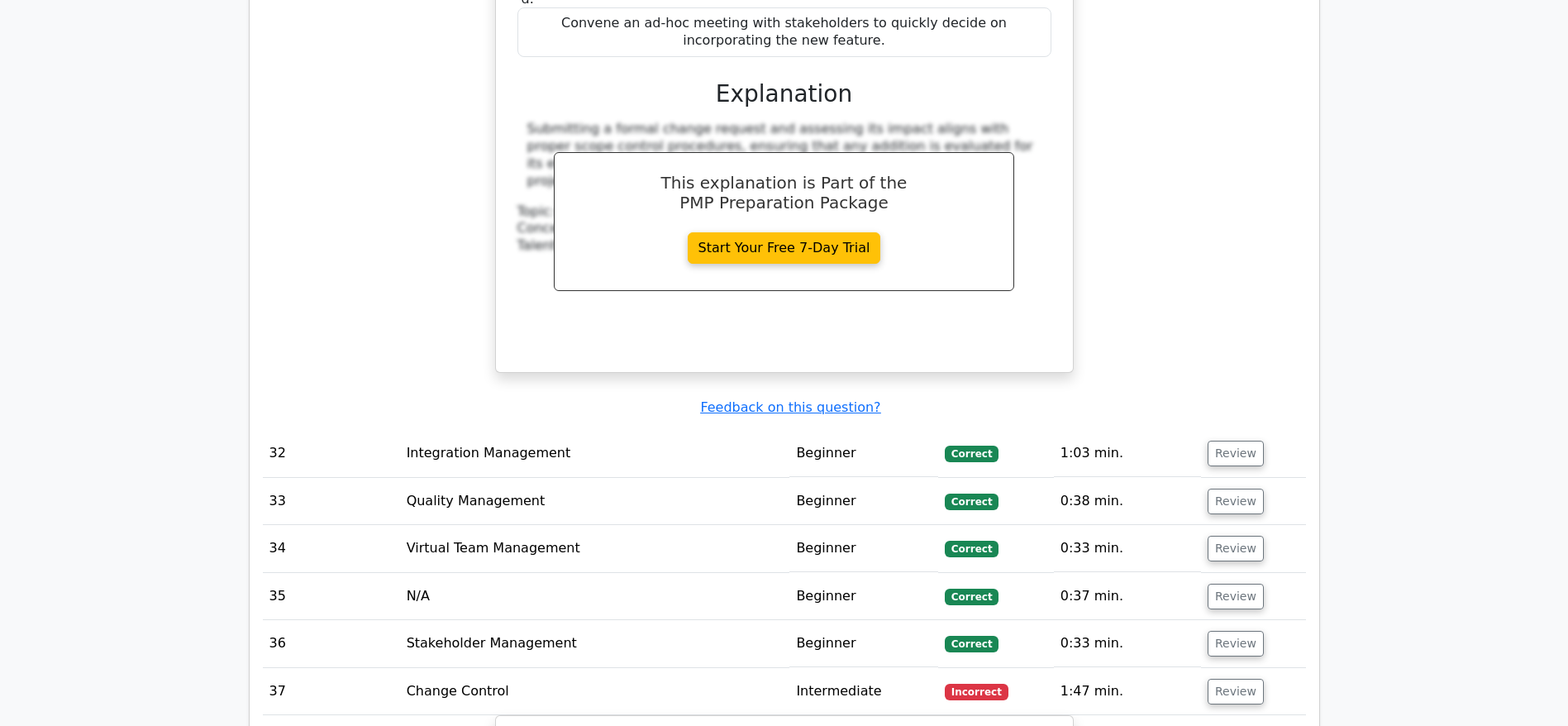
scroll to position [16739, 0]
